Goal: Task Accomplishment & Management: Manage account settings

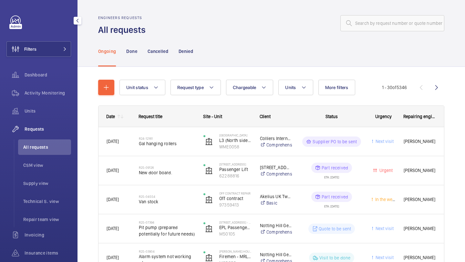
click at [61, 56] on button "Filters" at bounding box center [38, 49] width 65 height 16
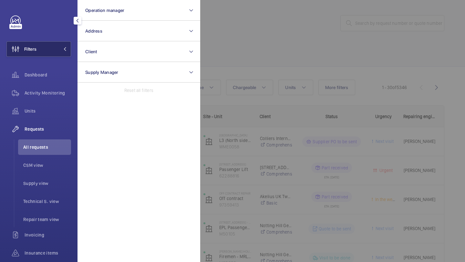
click at [107, 25] on button "Address" at bounding box center [139, 31] width 123 height 21
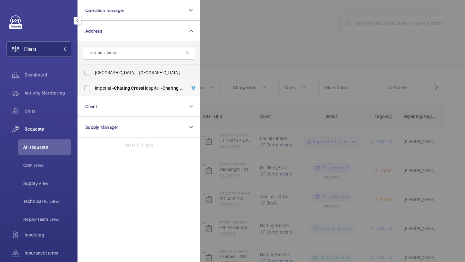
type input "CHARING CROSS"
click at [107, 91] on span "[GEOGRAPHIC_DATA] - [GEOGRAPHIC_DATA]" at bounding box center [139, 88] width 89 height 6
click at [94, 91] on input "[GEOGRAPHIC_DATA] - [GEOGRAPHIC_DATA]" at bounding box center [87, 88] width 13 height 13
checkbox input "true"
click at [216, 72] on div at bounding box center [432, 131] width 465 height 262
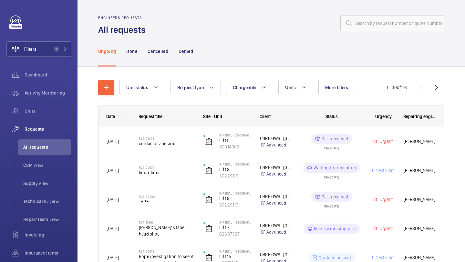
click at [291, 86] on span "Units" at bounding box center [290, 87] width 11 height 5
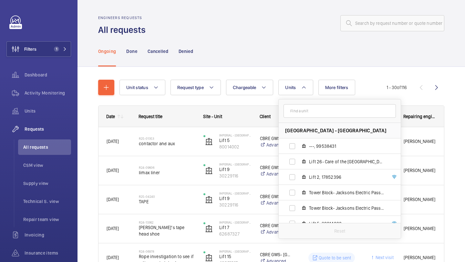
click at [299, 112] on input "text" at bounding box center [340, 111] width 112 height 14
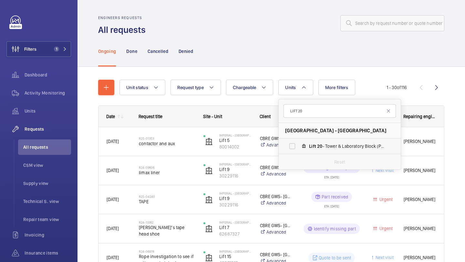
type input "LIFT 20"
click at [332, 146] on span "Lift 20 - Tower & Laboratory Block (Passenger), 90931621" at bounding box center [346, 146] width 75 height 6
click at [299, 146] on input "Lift 20 - Tower & Laboratory Block (Passenger), 90931621" at bounding box center [292, 146] width 13 height 13
checkbox input "true"
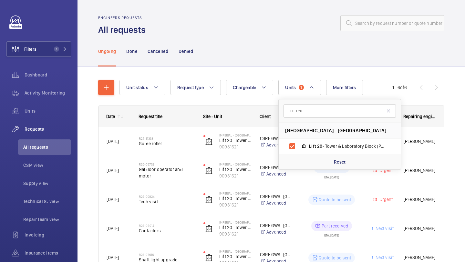
click at [461, 128] on div "Unit status Request type Chargeable Units 1 LIFT 20 Imperial - [GEOGRAPHIC_DATA…" at bounding box center [272, 200] width 388 height 266
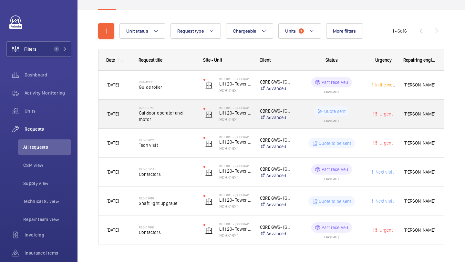
scroll to position [52, 0]
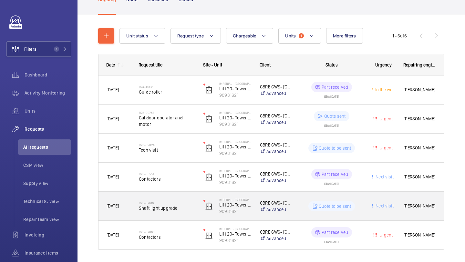
click at [177, 207] on span "Shaft light upgrade" at bounding box center [167, 208] width 56 height 6
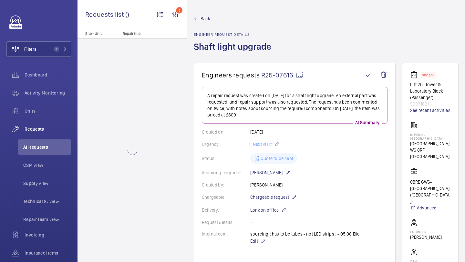
scroll to position [209, 0]
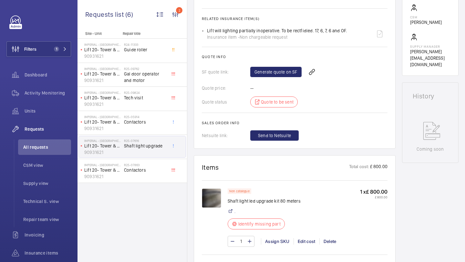
scroll to position [376, 0]
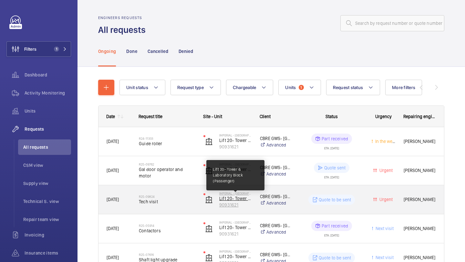
scroll to position [71, 0]
